Goal: Task Accomplishment & Management: Use online tool/utility

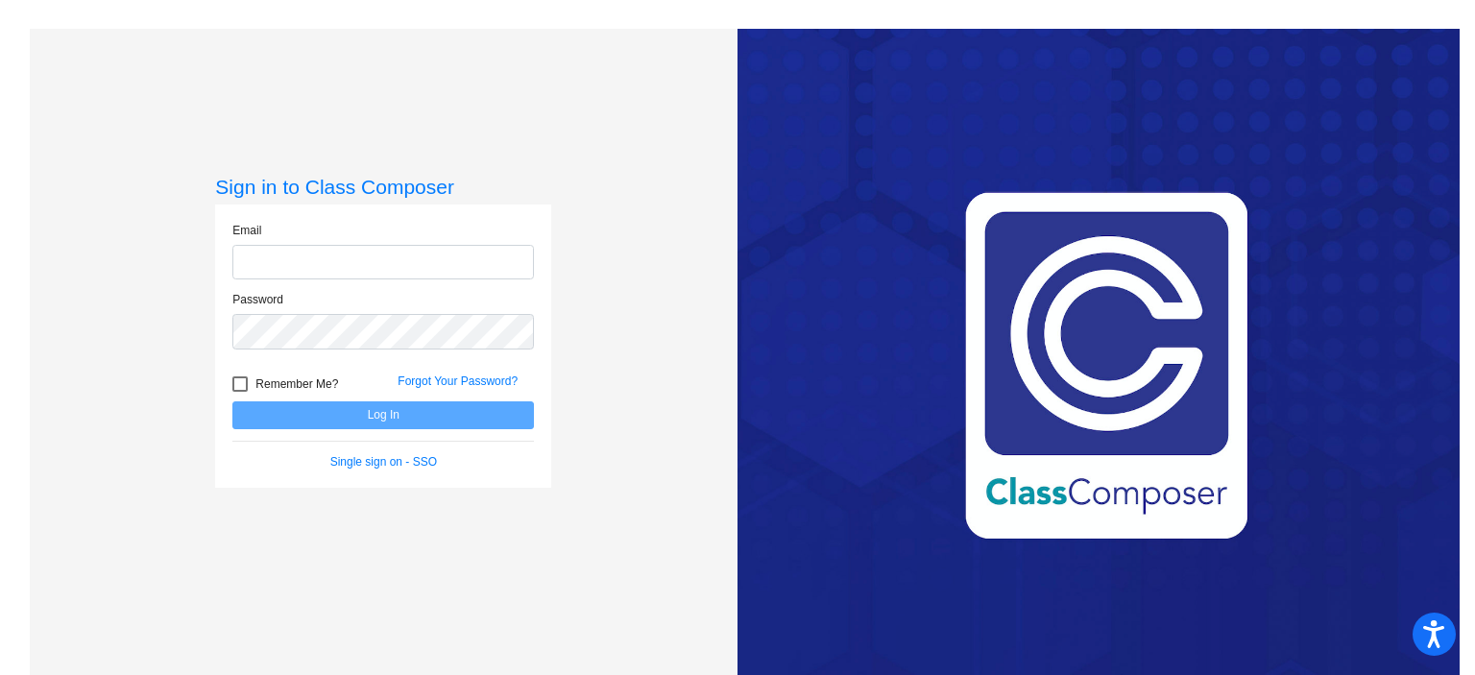
type input "[EMAIL_ADDRESS][DOMAIN_NAME]"
click at [394, 421] on button "Log In" at bounding box center [383, 415] width 302 height 28
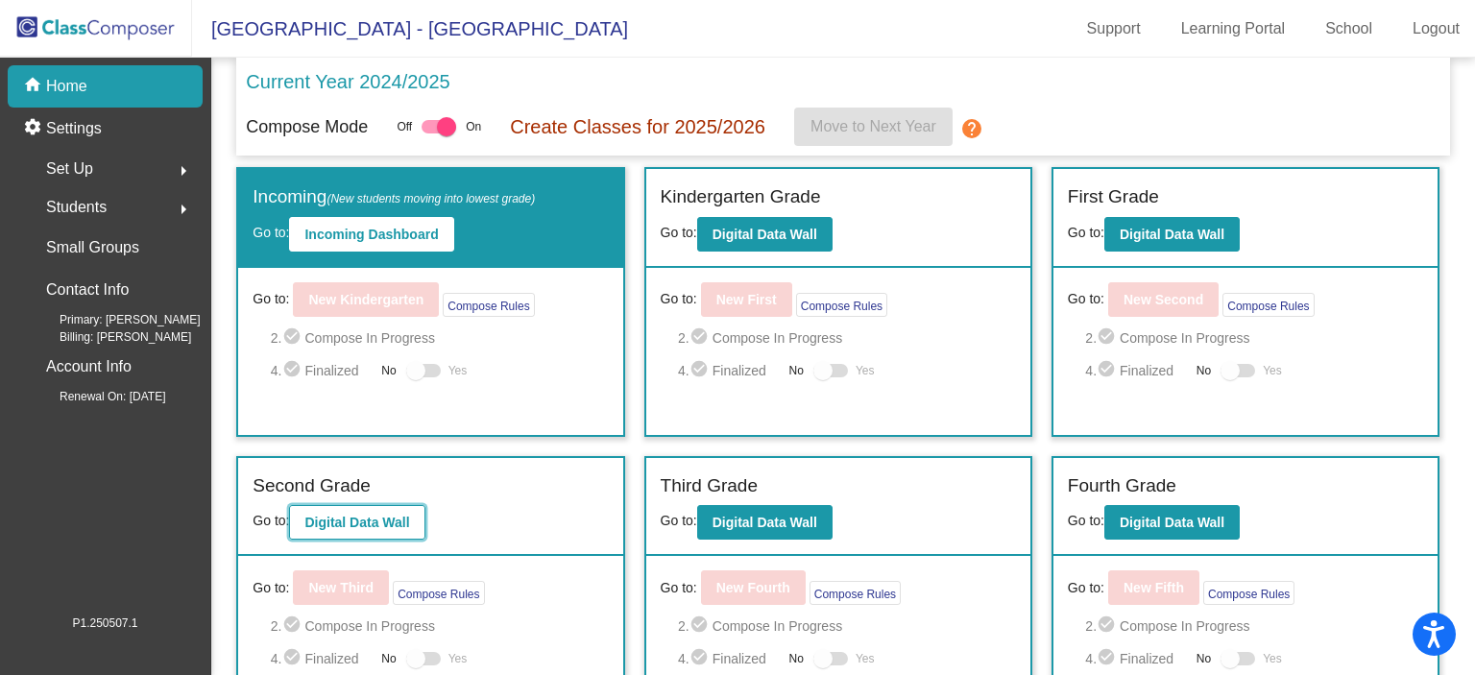
click at [385, 525] on b "Digital Data Wall" at bounding box center [356, 522] width 105 height 15
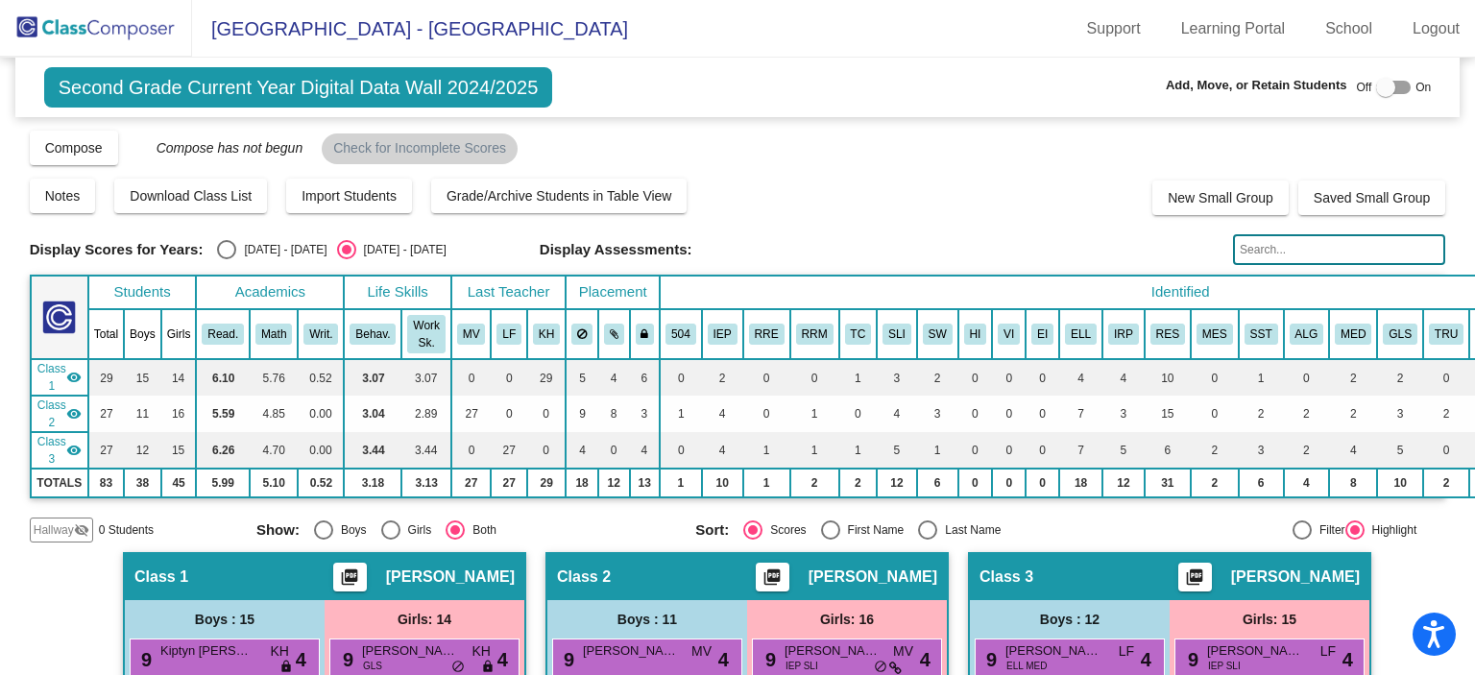
click at [1255, 254] on input "text" at bounding box center [1339, 249] width 212 height 31
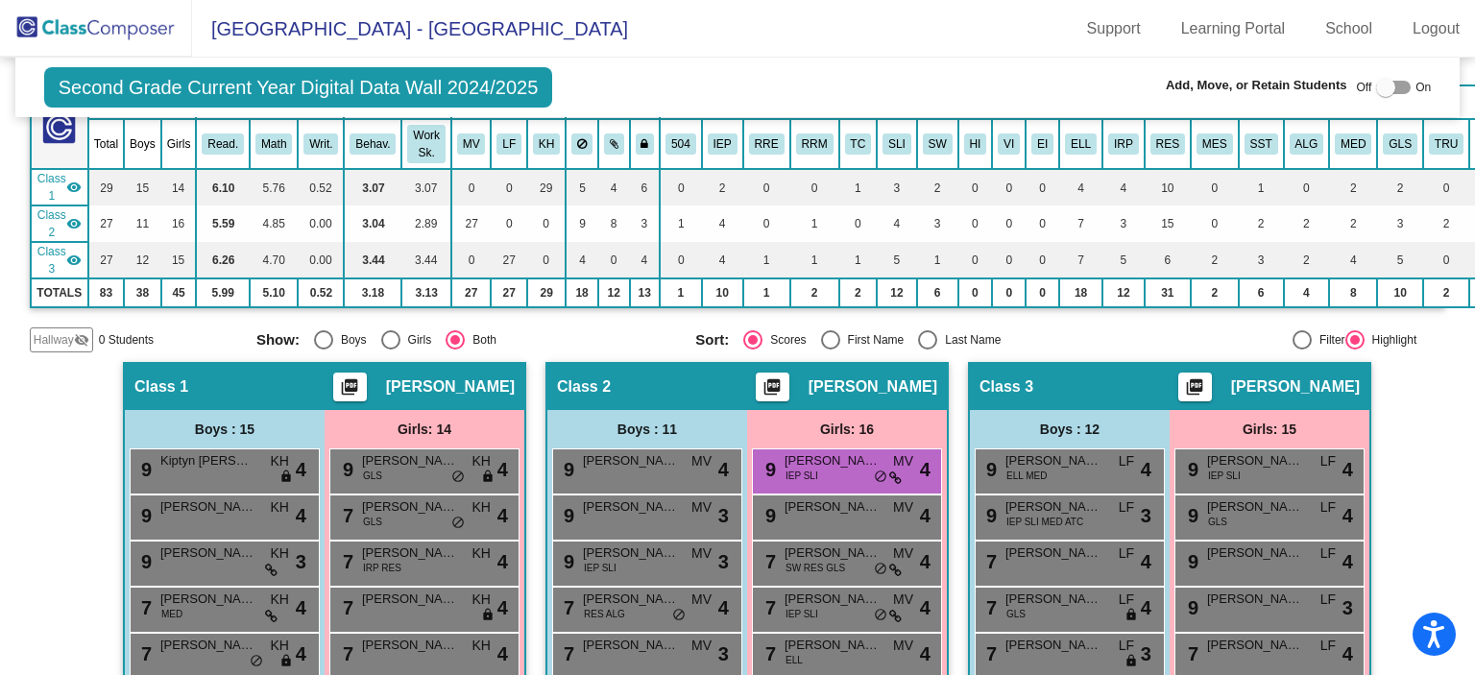
scroll to position [192, 0]
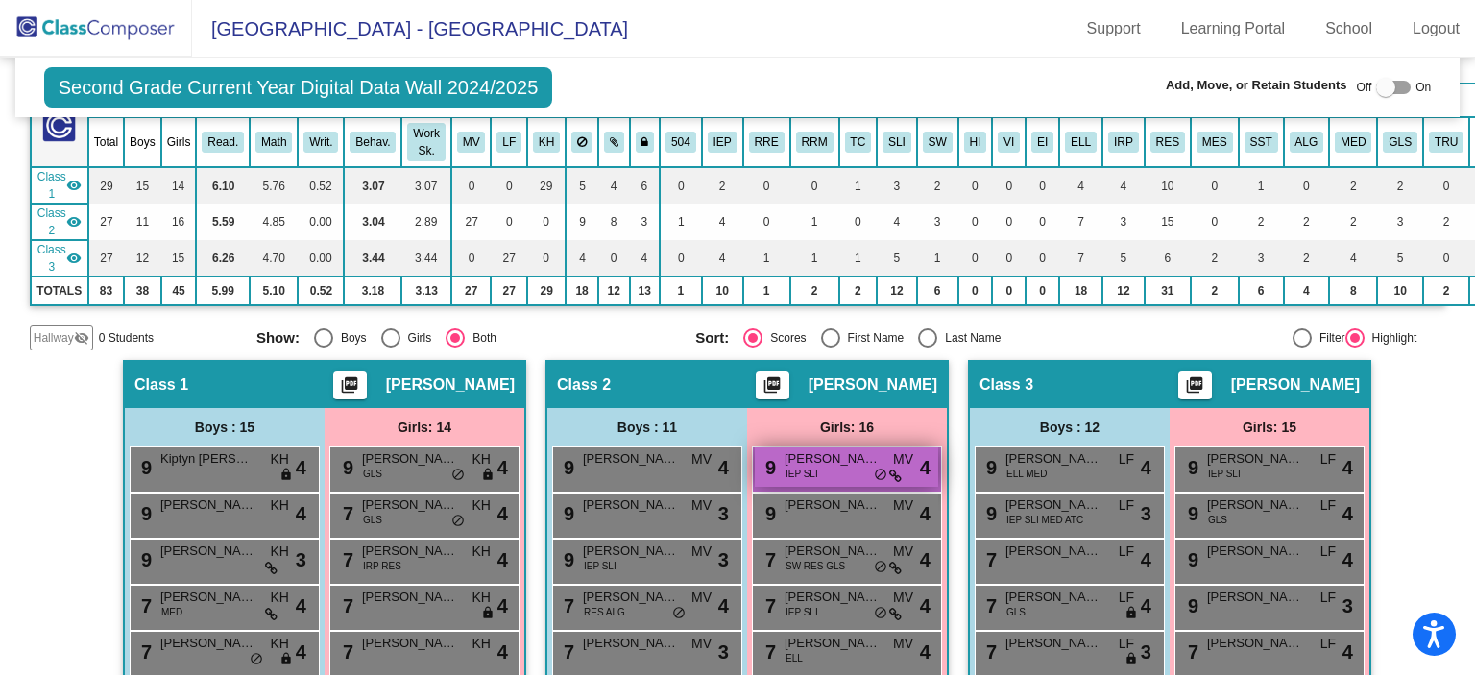
click at [814, 468] on div "9 [PERSON_NAME] IEP SLI MV lock do_not_disturb_alt 4" at bounding box center [846, 467] width 183 height 39
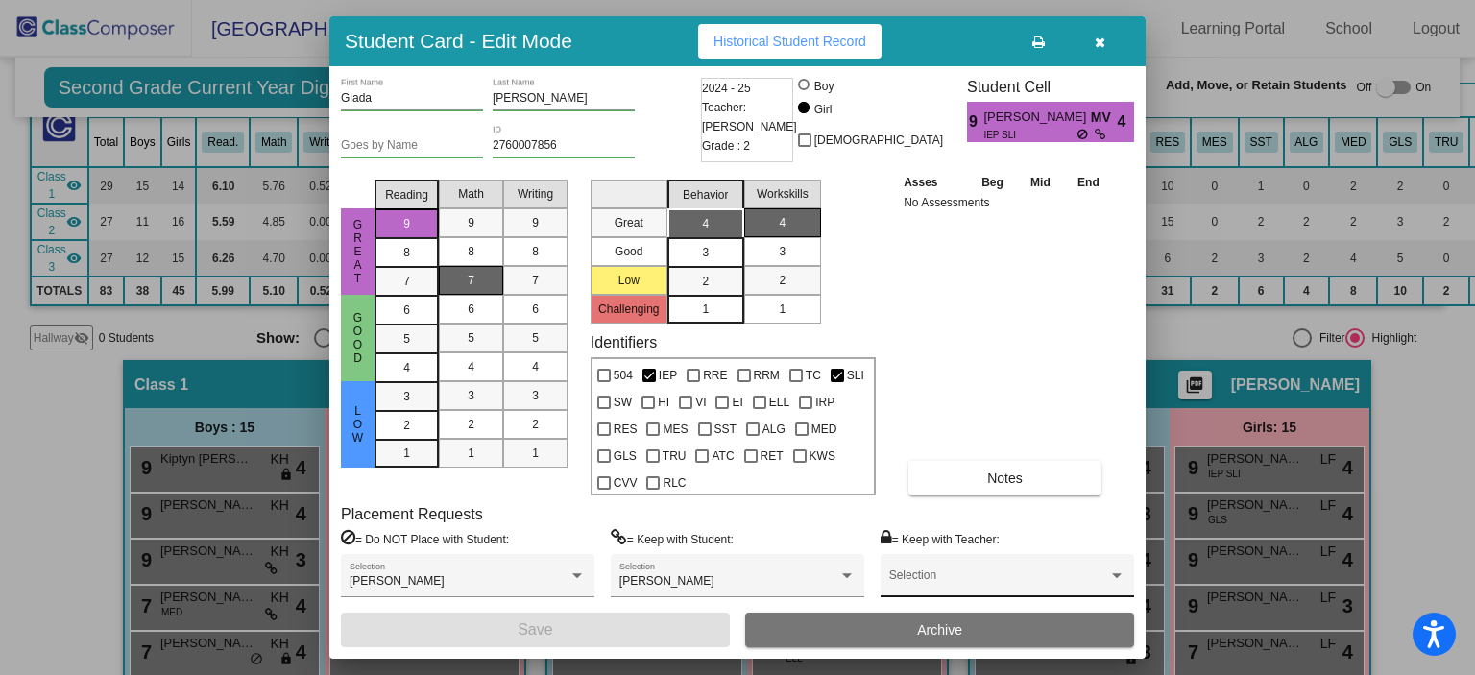
click at [903, 573] on div "Selection" at bounding box center [1007, 580] width 236 height 35
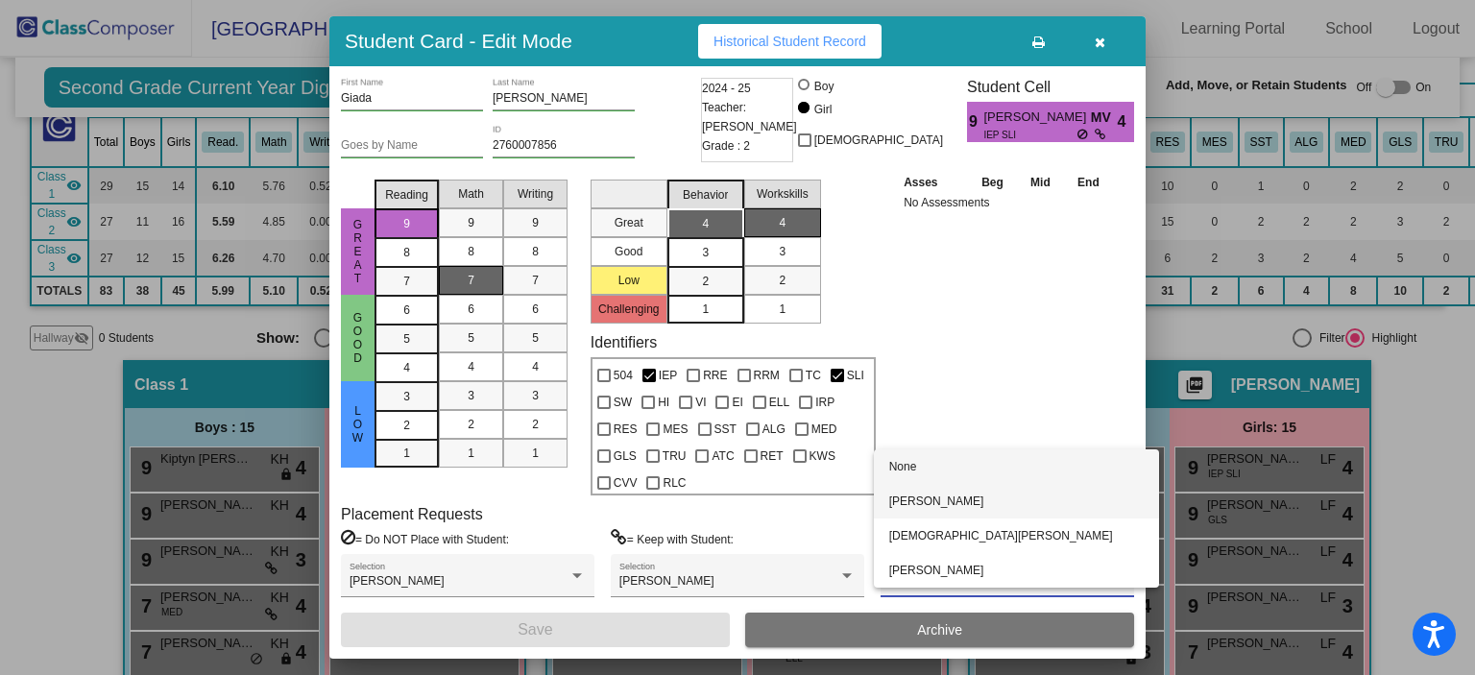
click at [913, 504] on span "[PERSON_NAME]" at bounding box center [1016, 501] width 254 height 35
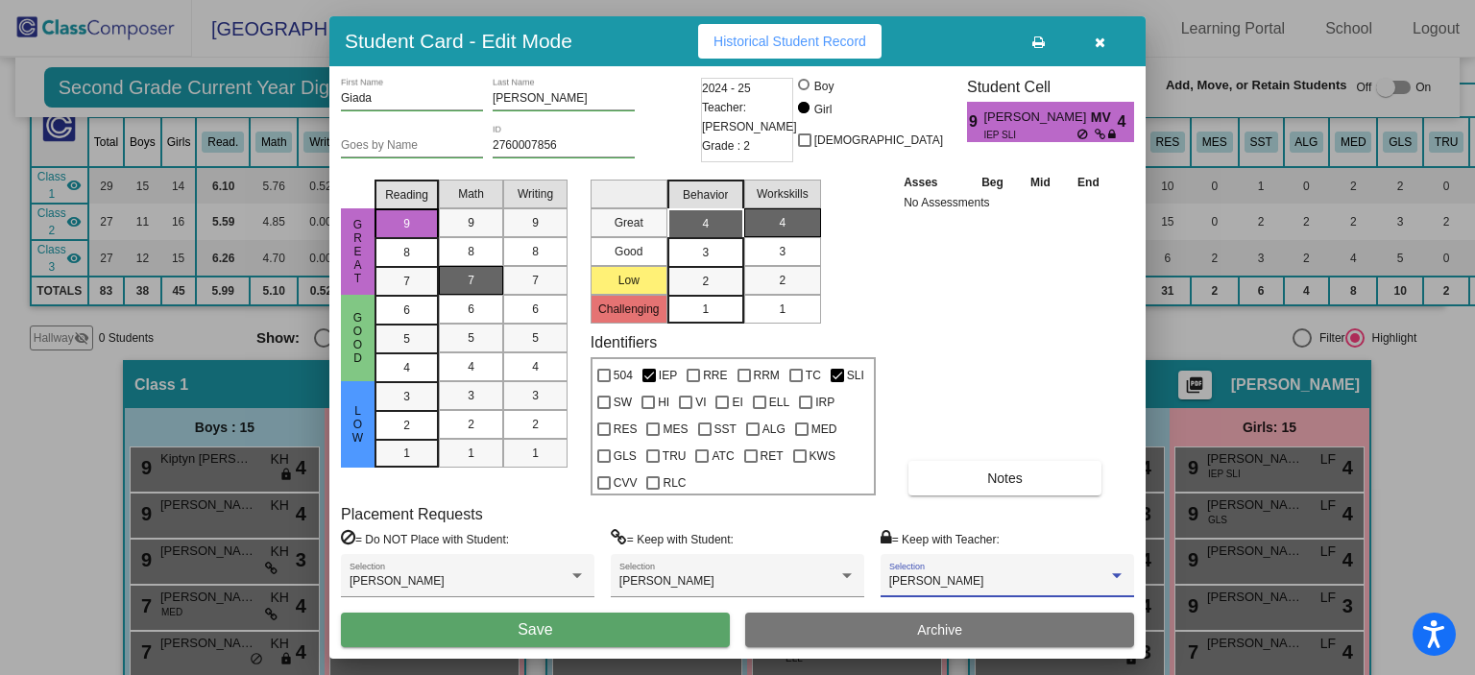
click at [642, 622] on button "Save" at bounding box center [535, 630] width 389 height 35
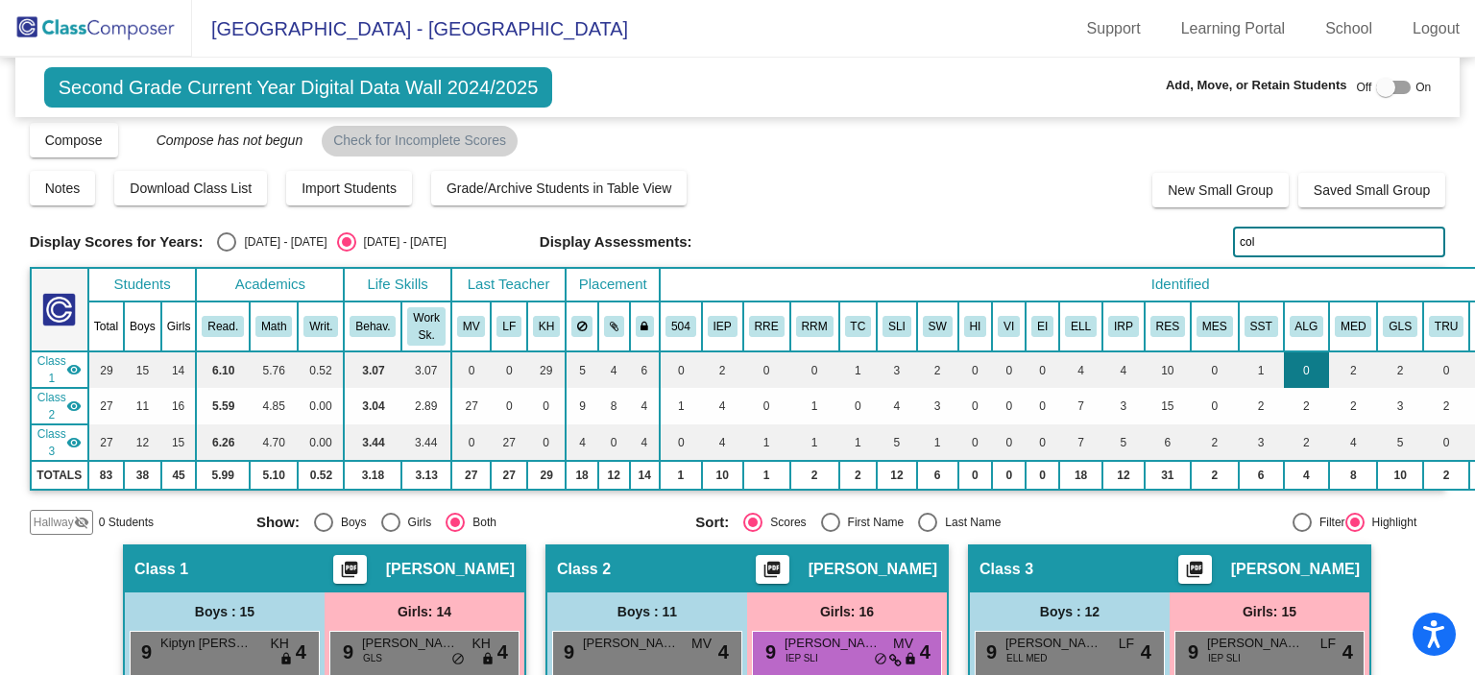
scroll to position [96, 0]
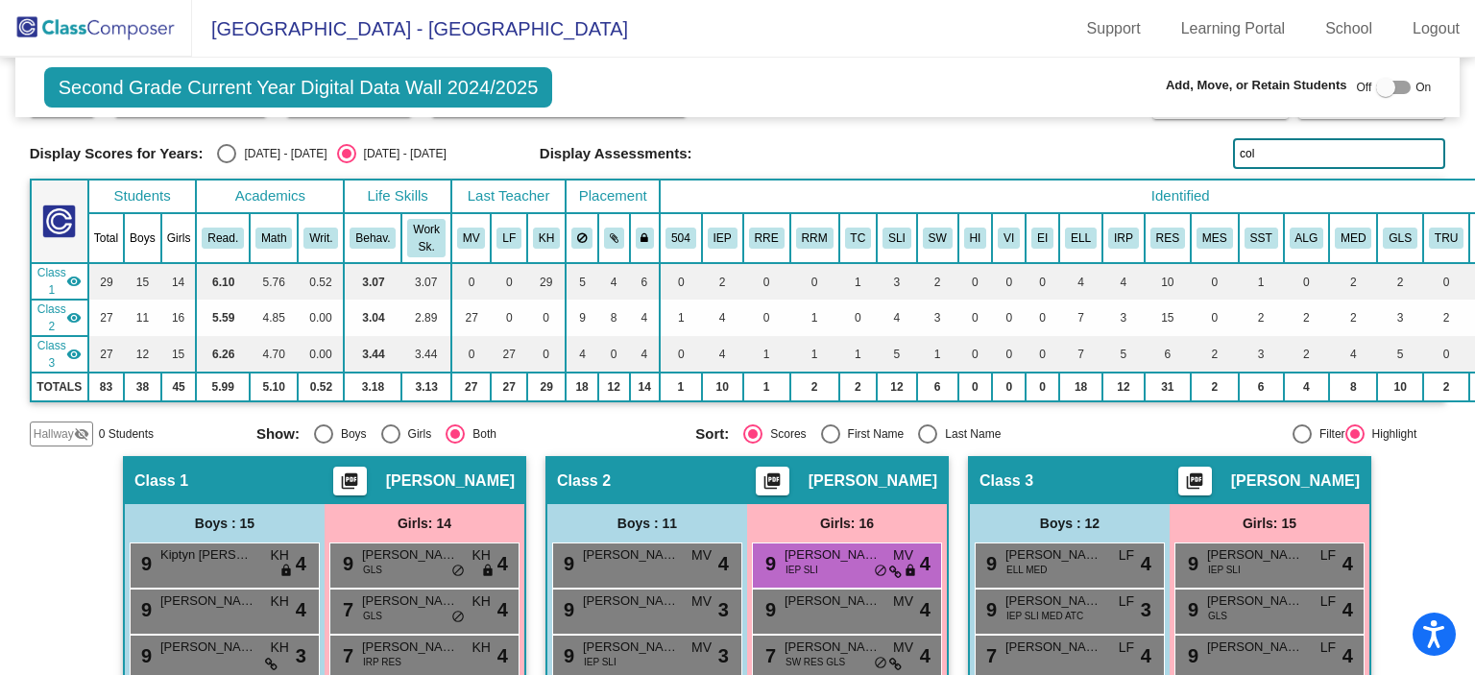
click at [1260, 149] on input "col" at bounding box center [1339, 153] width 212 height 31
click at [1258, 150] on input "col" at bounding box center [1339, 153] width 212 height 31
drag, startPoint x: 1256, startPoint y: 153, endPoint x: 1225, endPoint y: 162, distance: 32.2
click at [1233, 162] on input "col" at bounding box center [1339, 153] width 212 height 31
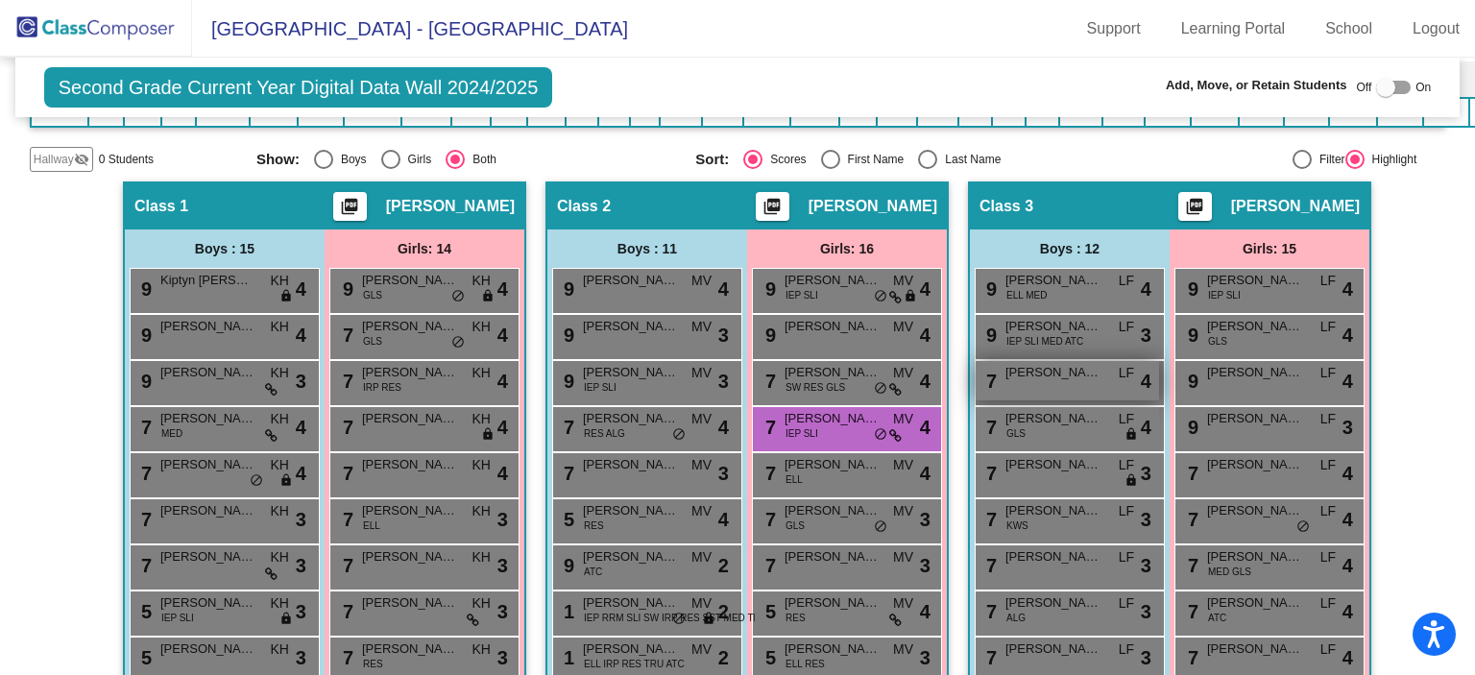
scroll to position [480, 0]
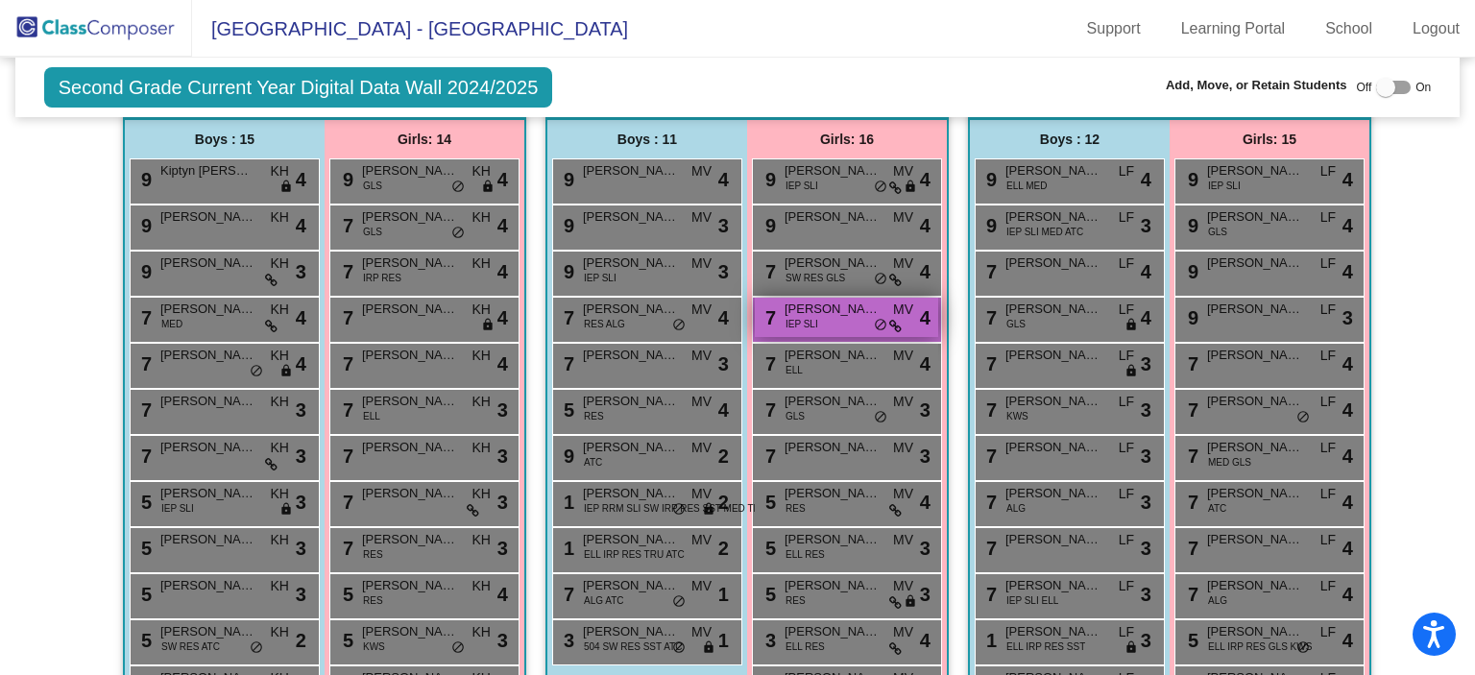
type input "fro"
click at [841, 315] on div "7 [PERSON_NAME] IEP SLI MV lock do_not_disturb_alt 4" at bounding box center [846, 317] width 183 height 39
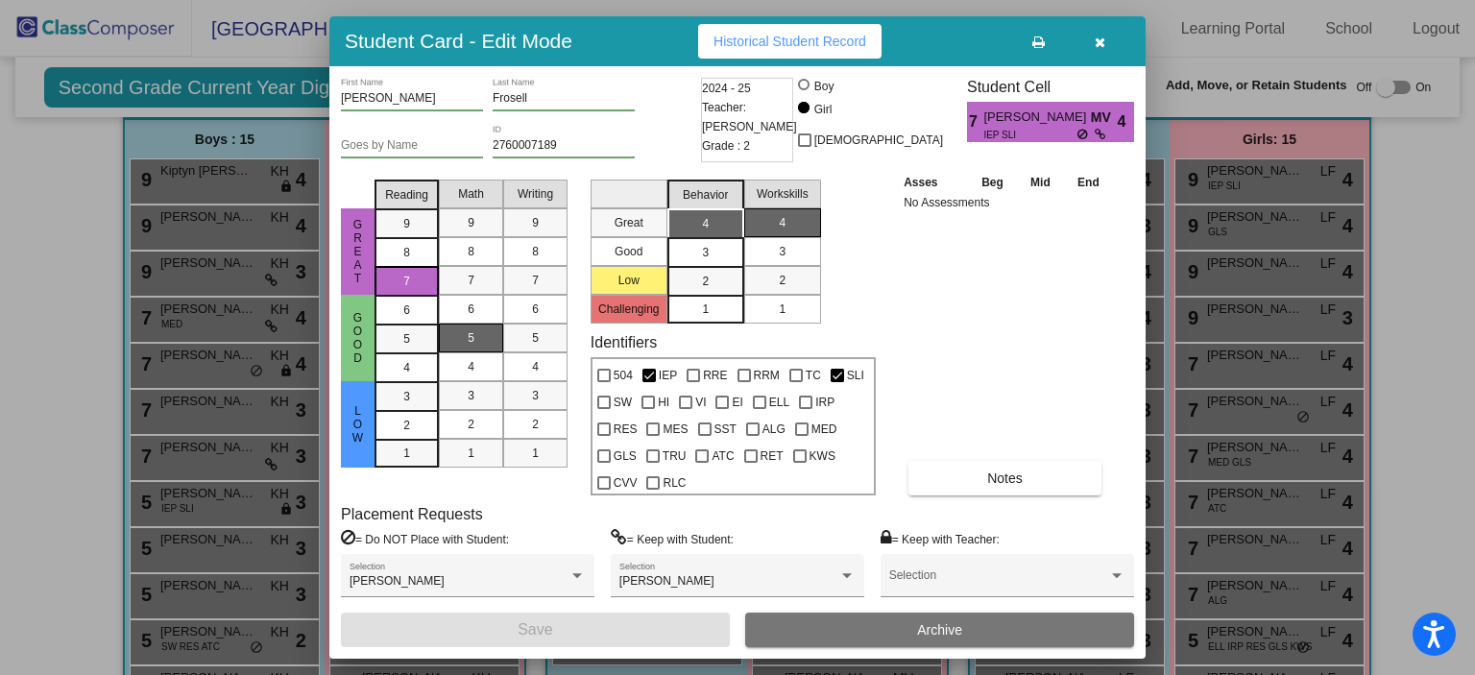
click at [1097, 42] on icon "button" at bounding box center [1100, 42] width 11 height 13
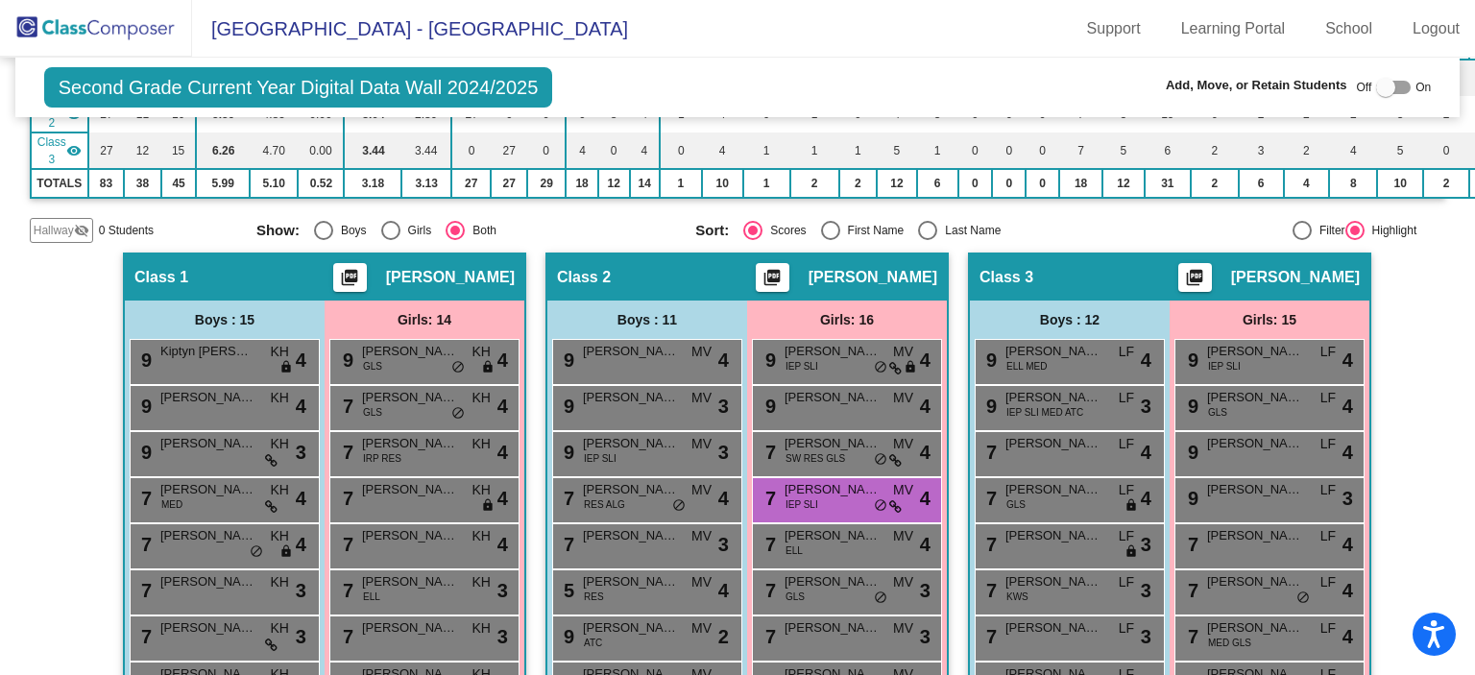
scroll to position [0, 0]
